Goal: Transaction & Acquisition: Purchase product/service

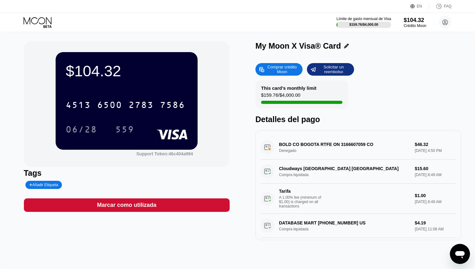
click at [42, 22] on icon at bounding box center [38, 22] width 29 height 11
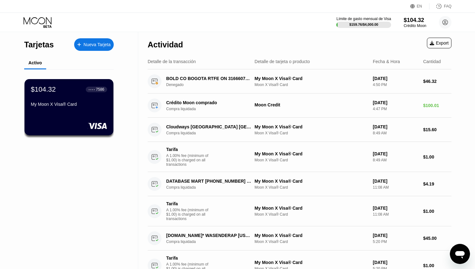
click at [239, 37] on div "Actividad Export" at bounding box center [300, 43] width 304 height 22
click at [87, 42] on div "Nueva Tarjeta" at bounding box center [97, 44] width 27 height 5
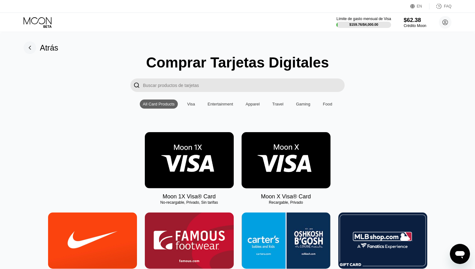
click at [297, 156] on img at bounding box center [286, 160] width 89 height 56
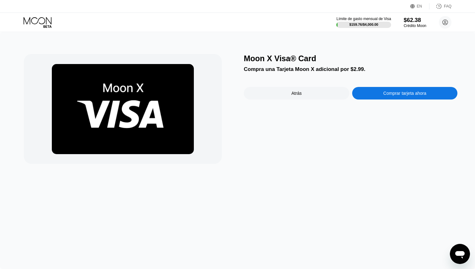
click at [401, 92] on div "Comprar tarjeta ahora" at bounding box center [405, 93] width 43 height 5
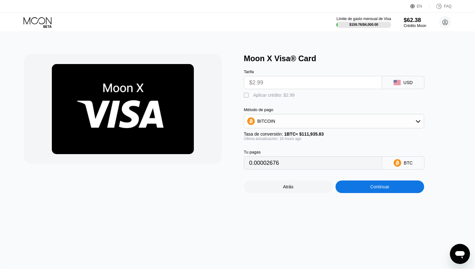
click at [294, 82] on input "$2.99" at bounding box center [313, 82] width 128 height 13
click at [313, 123] on div "BITCOIN" at bounding box center [334, 121] width 180 height 13
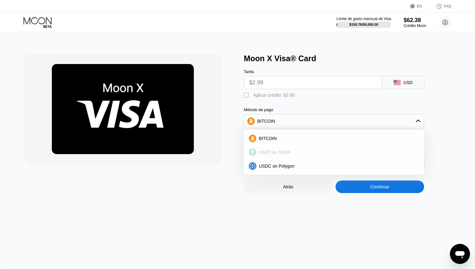
click at [300, 153] on div "USDT on TRON" at bounding box center [338, 152] width 163 height 5
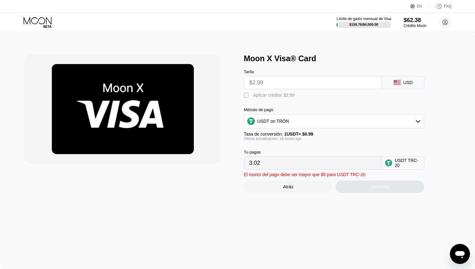
click at [246, 96] on div "" at bounding box center [247, 95] width 6 height 6
click at [390, 82] on div "USD" at bounding box center [403, 82] width 42 height 13
click at [345, 82] on input "$2.99" at bounding box center [313, 82] width 128 height 13
click at [324, 82] on input "$2.99" at bounding box center [313, 82] width 128 height 13
click at [277, 163] on input "0.00" at bounding box center [313, 163] width 128 height 13
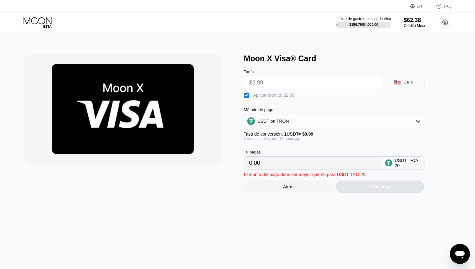
click at [299, 152] on div "Tu pagas" at bounding box center [313, 152] width 138 height 5
click at [246, 95] on div "" at bounding box center [247, 95] width 6 height 6
click at [246, 95] on div "" at bounding box center [247, 95] width 6 height 6
click at [246, 95] on div "" at bounding box center [247, 95] width 6 height 6
click at [261, 163] on input "3.02" at bounding box center [313, 163] width 128 height 13
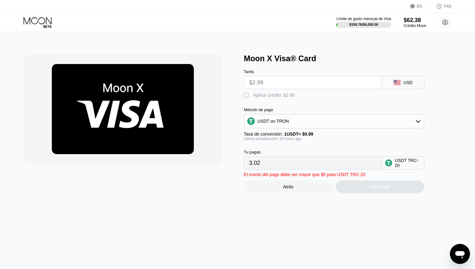
click at [246, 96] on div "" at bounding box center [247, 95] width 6 height 6
click at [255, 83] on input "$2.99" at bounding box center [313, 82] width 128 height 13
click at [274, 124] on div "USDT on TRON" at bounding box center [273, 121] width 32 height 5
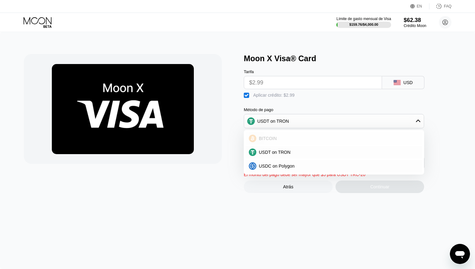
click at [275, 135] on div "BITCOIN" at bounding box center [334, 138] width 177 height 13
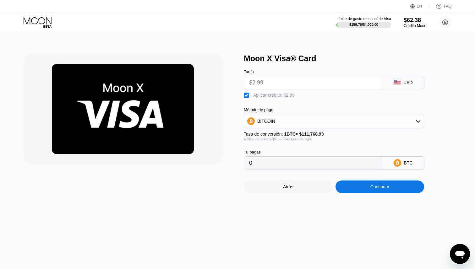
click at [260, 94] on div "Aplicar crédito: $2.99" at bounding box center [273, 95] width 41 height 5
click at [249, 95] on div "" at bounding box center [247, 95] width 6 height 6
type input "0"
click at [309, 208] on div "Moon X Visa® Card Tarifa $2.99 USD  Aplicar crédito: $2.99 Método de pago BITC…" at bounding box center [237, 150] width 475 height 237
click at [353, 142] on div "Tu pagas 0 BTC" at bounding box center [344, 155] width 201 height 29
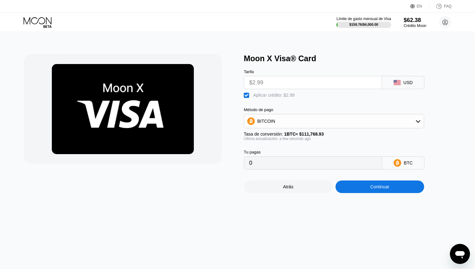
click at [383, 185] on div "Continuar" at bounding box center [380, 187] width 19 height 5
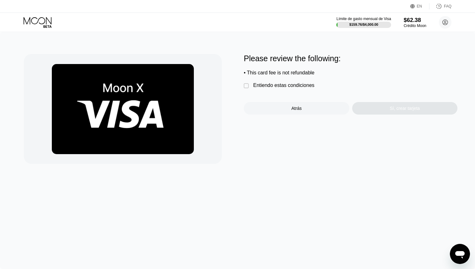
click at [247, 86] on div "" at bounding box center [247, 86] width 6 height 6
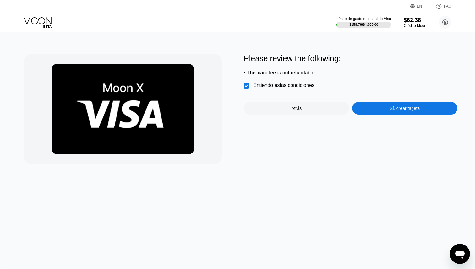
click at [291, 74] on div "• This card fee is not refundable" at bounding box center [351, 73] width 214 height 6
copy div "• This card fee is not refundable  Entiendo estas condiciones"
click at [409, 114] on div "Sí, crear tarjeta" at bounding box center [405, 108] width 106 height 13
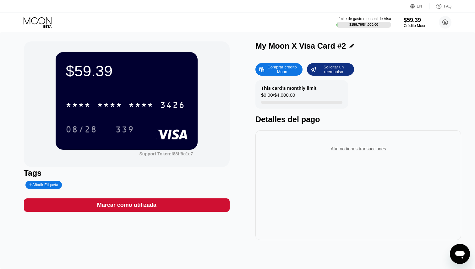
click at [45, 25] on icon at bounding box center [38, 22] width 29 height 11
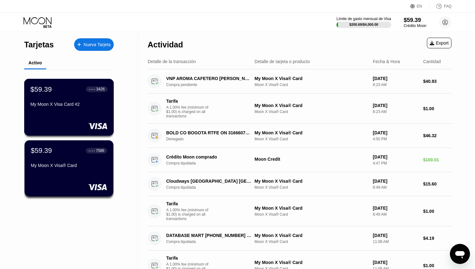
click at [69, 116] on div "$59.39 ● ● ● ● 3426 My Moon X Visa Card #2" at bounding box center [69, 107] width 90 height 57
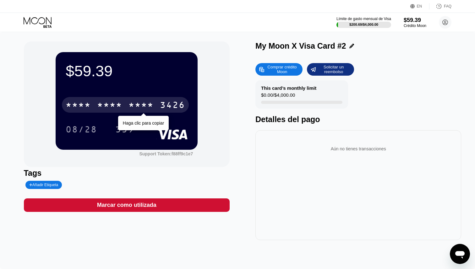
click at [149, 108] on div "* * * *" at bounding box center [141, 106] width 25 height 10
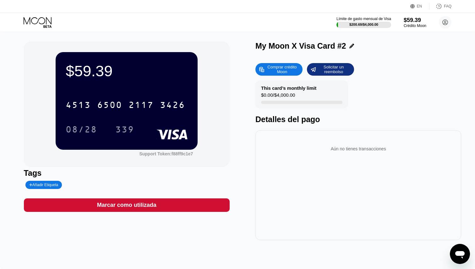
click at [107, 65] on div "$59.39" at bounding box center [127, 71] width 122 height 18
click at [97, 67] on div "$59.39" at bounding box center [127, 71] width 122 height 18
click at [200, 105] on div "$59.39 4513 6500 2117 3426 08/28 339 Support Token: f88ff9c1e7" at bounding box center [127, 104] width 206 height 126
click at [92, 71] on div "$59.39" at bounding box center [127, 71] width 122 height 18
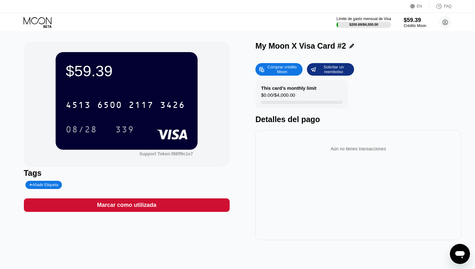
click at [92, 71] on div "$59.39" at bounding box center [127, 71] width 122 height 18
click at [423, 23] on div "$59.39" at bounding box center [415, 20] width 23 height 7
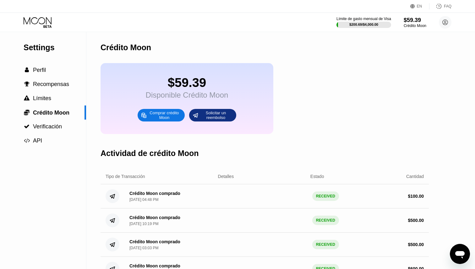
click at [38, 22] on icon at bounding box center [38, 22] width 29 height 11
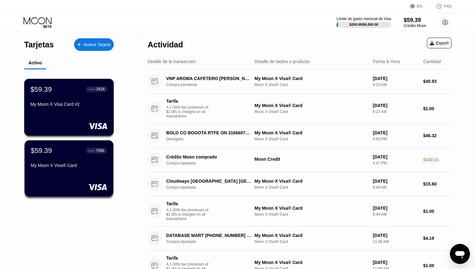
click at [57, 96] on div "$59.39 ● ● ● ● 3426 My Moon X Visa Card #2" at bounding box center [68, 97] width 77 height 24
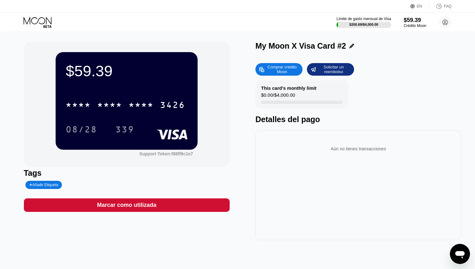
click at [280, 72] on div "Comprar crédito Moon" at bounding box center [282, 69] width 35 height 10
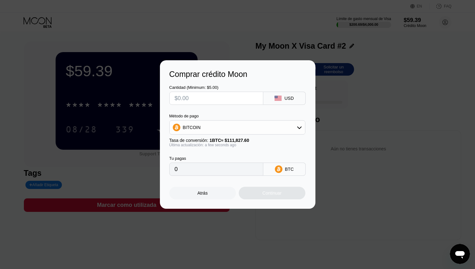
click at [248, 126] on div "BITCOIN" at bounding box center [238, 127] width 136 height 13
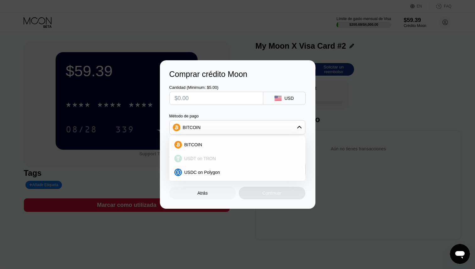
click at [203, 156] on span "USDT on TRON" at bounding box center [201, 158] width 32 height 5
type input "0.00"
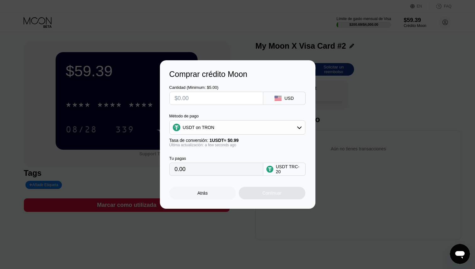
click at [207, 99] on input "text" at bounding box center [216, 98] width 83 height 13
type input "$2"
type input "2.02"
type input "$20"
type input "20.20"
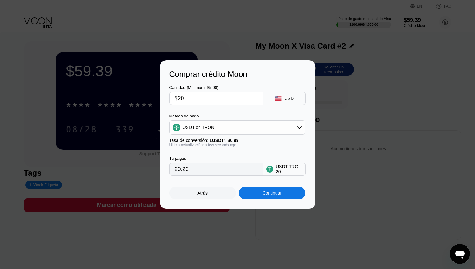
type input "$200"
type input "202.02"
type input "$200"
click at [236, 111] on div "Cantidad (Minimum: $5.00) $200 USD Método de pago USDT on TRON Tasa de conversi…" at bounding box center [237, 127] width 137 height 97
click at [267, 193] on div "Continuar" at bounding box center [272, 193] width 19 height 5
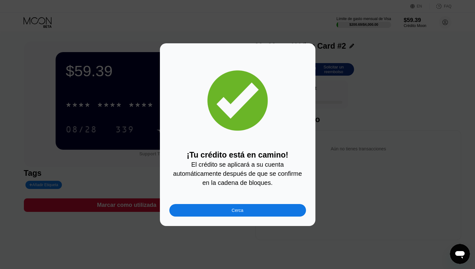
click at [246, 210] on div "Cerca" at bounding box center [237, 210] width 137 height 13
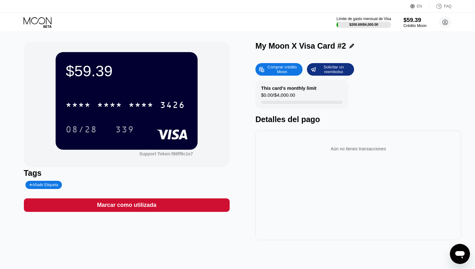
click at [415, 19] on div "$59.39" at bounding box center [415, 20] width 23 height 7
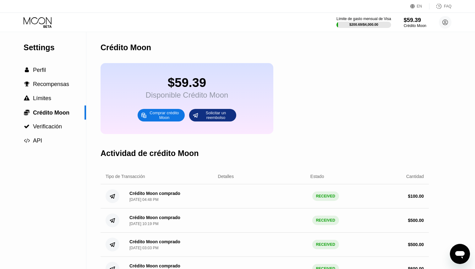
click at [38, 18] on icon at bounding box center [38, 22] width 29 height 11
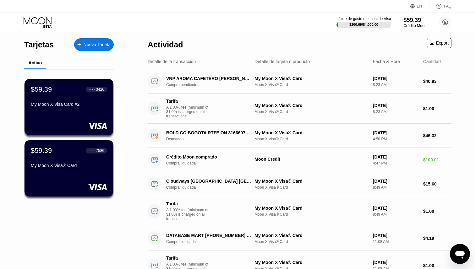
click at [414, 20] on div "$59.39" at bounding box center [415, 20] width 23 height 7
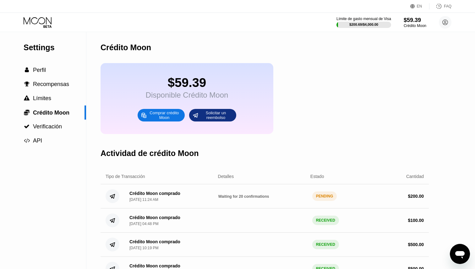
click at [261, 198] on span "Waiting for 20 confirmations" at bounding box center [244, 197] width 51 height 4
click at [40, 20] on icon at bounding box center [38, 22] width 29 height 11
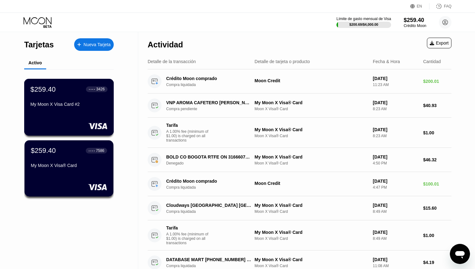
click at [53, 104] on div "My Moon X Visa Card #2" at bounding box center [68, 104] width 77 height 5
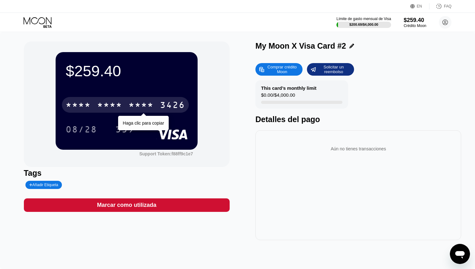
click at [119, 104] on div "* * * *" at bounding box center [109, 106] width 25 height 10
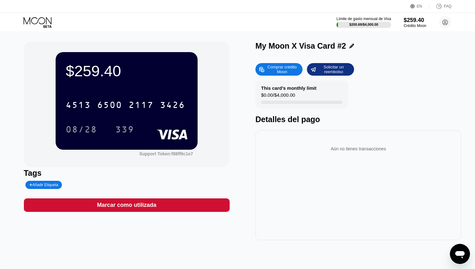
click at [82, 138] on div "$259.40 4513 6500 2117 3426 08/28 339" at bounding box center [127, 100] width 142 height 97
click at [80, 136] on div "08/28" at bounding box center [81, 130] width 41 height 16
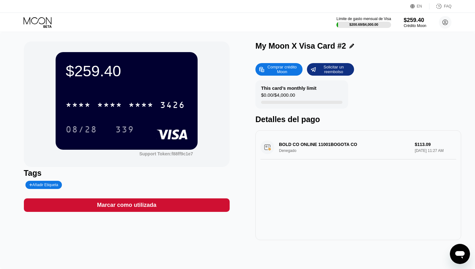
click at [297, 146] on div "BOLD CO ONLINE [STREET_ADDRESS] Denegado $113.09 [DATE] 11:27 AM" at bounding box center [359, 148] width 196 height 24
click at [313, 152] on div "BOLD CO ONLINE [STREET_ADDRESS] Denegado $113.09 [DATE] 11:27 AM" at bounding box center [359, 148] width 196 height 24
click at [296, 151] on div "BOLD CO ONLINE [STREET_ADDRESS] Denegado $113.09 [DATE] 11:27 AM" at bounding box center [359, 148] width 196 height 24
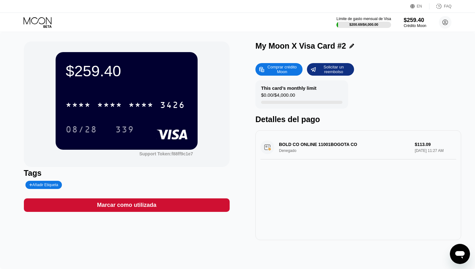
click at [296, 151] on div "BOLD CO ONLINE [STREET_ADDRESS] Denegado $113.09 [DATE] 11:27 AM" at bounding box center [359, 148] width 196 height 24
click at [418, 5] on div "EN" at bounding box center [419, 6] width 5 height 4
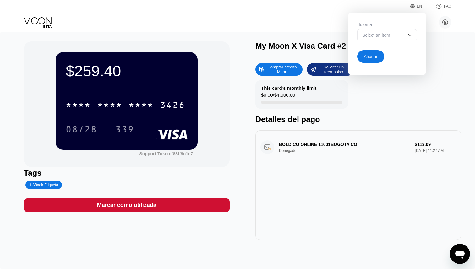
click at [381, 35] on div "Select an item" at bounding box center [382, 35] width 43 height 5
click at [410, 115] on div "Detalles del pago" at bounding box center [359, 119] width 206 height 9
